Goal: Task Accomplishment & Management: Use online tool/utility

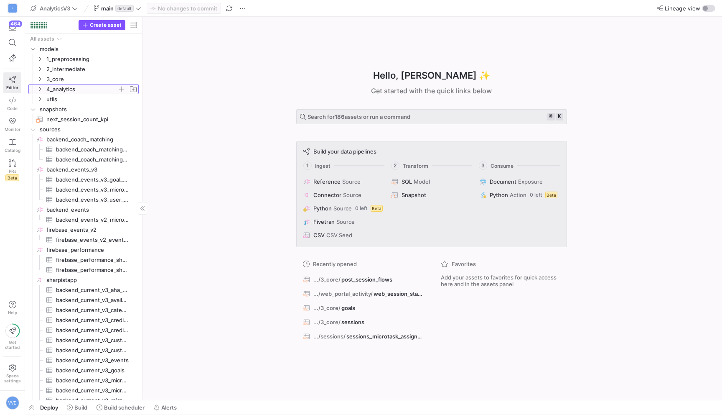
click at [79, 85] on span "4_analytics" at bounding box center [81, 89] width 71 height 10
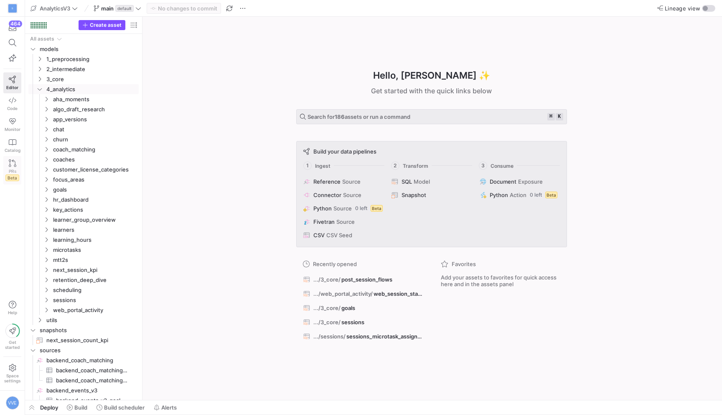
click at [6, 171] on div "PRs Beta" at bounding box center [12, 174] width 14 height 13
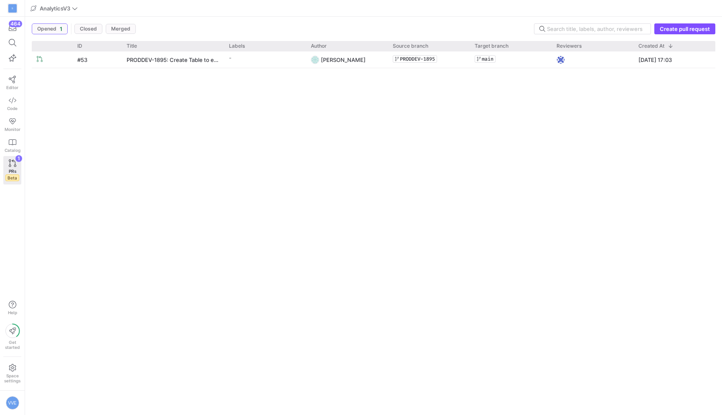
click at [190, 71] on div "#53 PRODDEV-1895: Create Table to enable [PERSON_NAME] Flowchart - [PERSON_NAME…" at bounding box center [374, 229] width 684 height 357
click at [192, 63] on span "PRODDEV-1895: Create Table to enable [PERSON_NAME] Flowchart" at bounding box center [173, 59] width 92 height 15
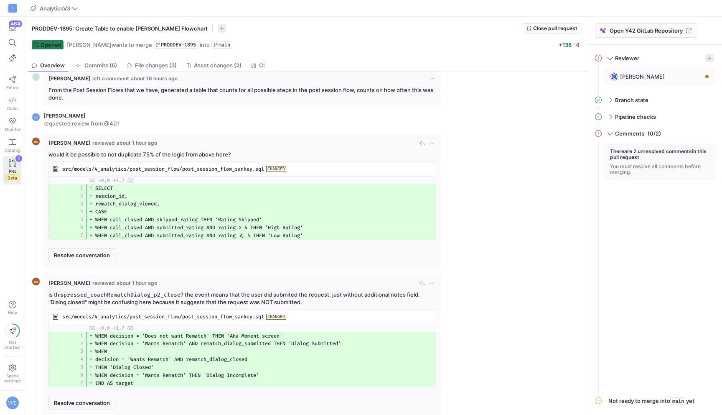
scroll to position [15, 0]
